Goal: Transaction & Acquisition: Subscribe to service/newsletter

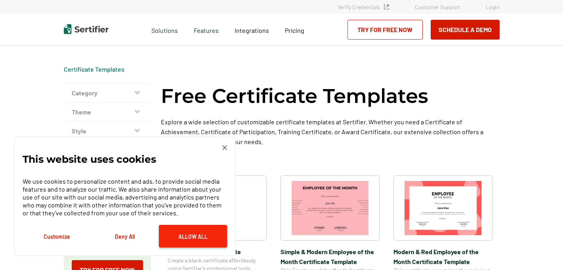
click at [207, 234] on button "Allow All" at bounding box center [193, 236] width 68 height 23
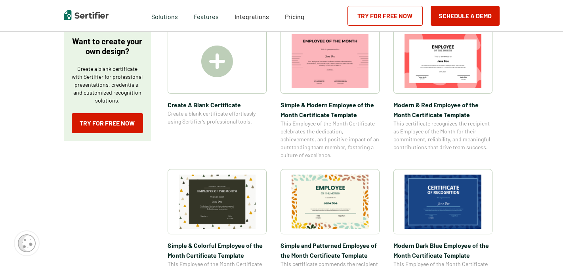
scroll to position [62, 0]
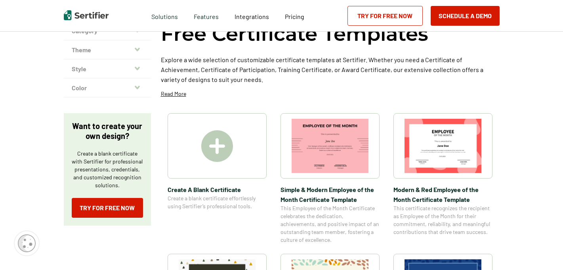
click at [371, 16] on link "Try for Free Now" at bounding box center [384, 16] width 75 height 20
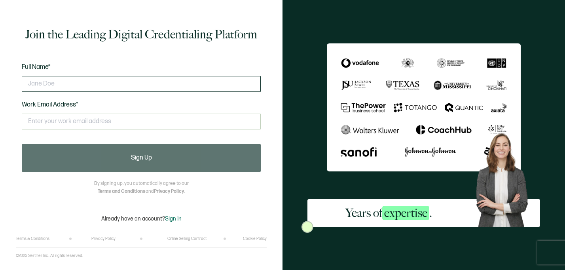
click at [123, 83] on input "text" at bounding box center [141, 84] width 239 height 16
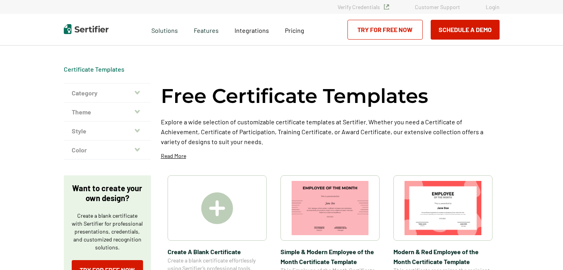
scroll to position [62, 0]
